Goal: Transaction & Acquisition: Subscribe to service/newsletter

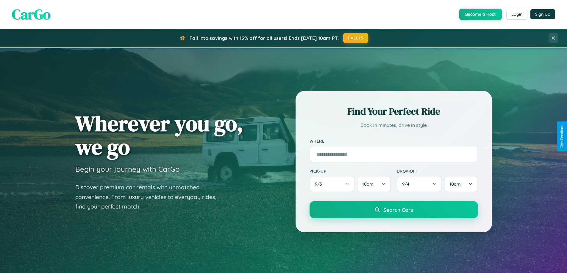
scroll to position [409, 0]
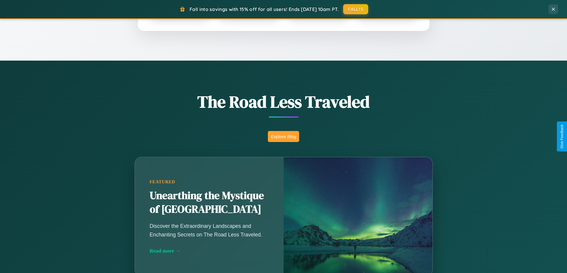
click at [283, 137] on button "Explore Blog" at bounding box center [283, 136] width 31 height 11
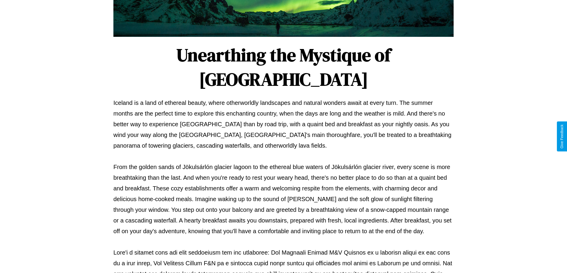
scroll to position [192, 0]
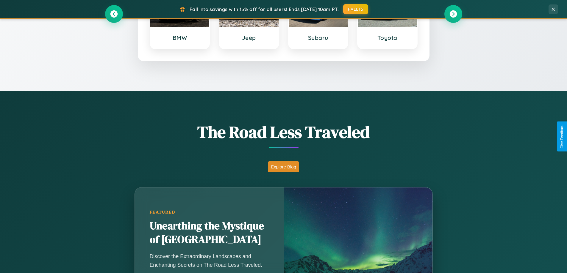
scroll to position [256, 0]
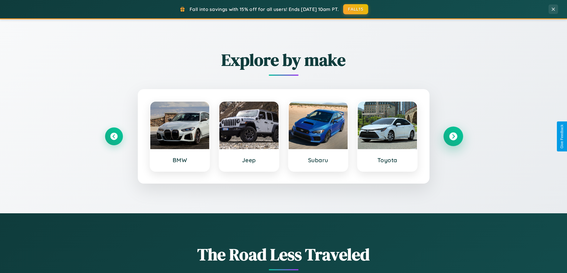
click at [453, 137] on icon at bounding box center [453, 137] width 8 height 8
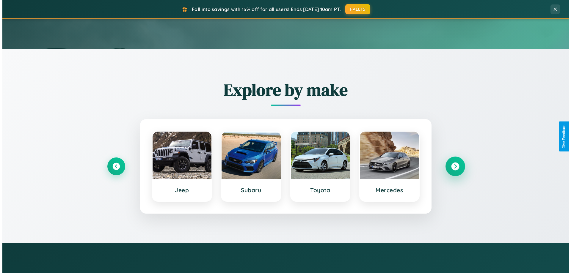
scroll to position [0, 0]
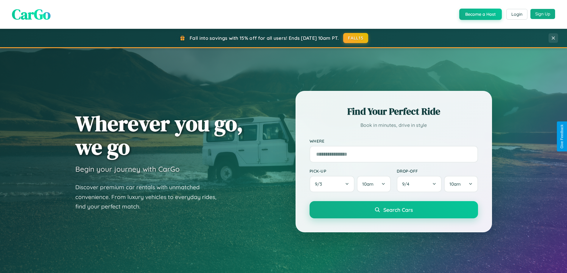
click at [542, 14] on button "Sign Up" at bounding box center [542, 14] width 25 height 10
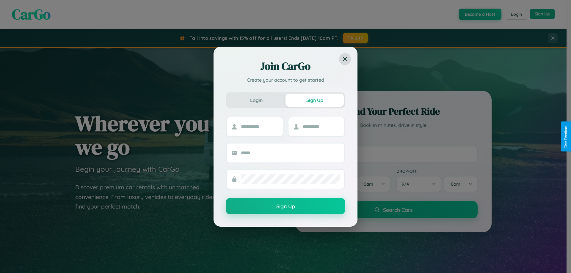
scroll to position [1144, 0]
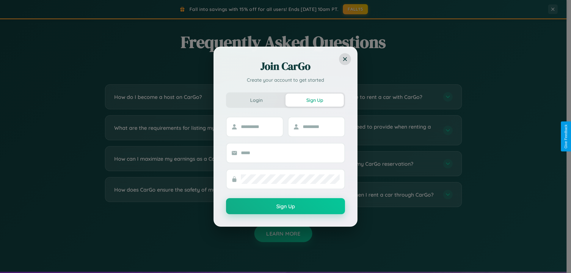
click at [375, 97] on div "Join CarGo Create your account to get started Login Sign Up Sign Up" at bounding box center [285, 136] width 571 height 273
click at [191, 195] on div "Join CarGo Create your account to get started Login Sign Up Sign Up" at bounding box center [285, 136] width 571 height 273
click at [375, 130] on div "Join CarGo Create your account to get started Login Sign Up Sign Up" at bounding box center [285, 136] width 571 height 273
click at [375, 97] on div "Join CarGo Create your account to get started Login Sign Up Sign Up" at bounding box center [285, 136] width 571 height 273
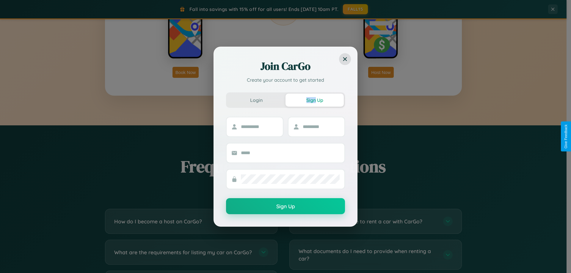
scroll to position [956, 0]
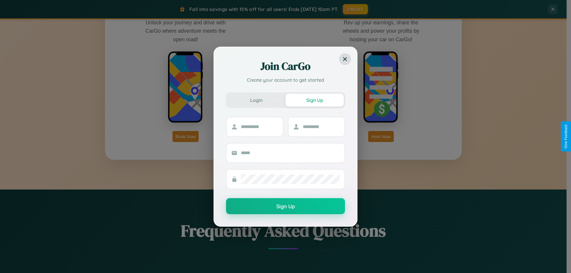
click at [381, 137] on div "Join CarGo Create your account to get started Login Sign Up Sign Up" at bounding box center [285, 136] width 571 height 273
